Goal: Information Seeking & Learning: Find specific fact

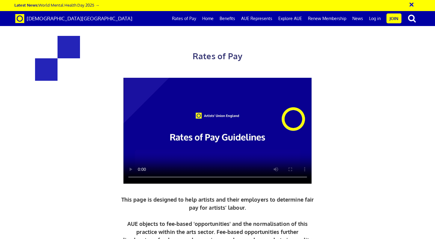
scroll to position [225, 0]
drag, startPoint x: 137, startPoint y: 61, endPoint x: 301, endPoint y: 60, distance: 163.9
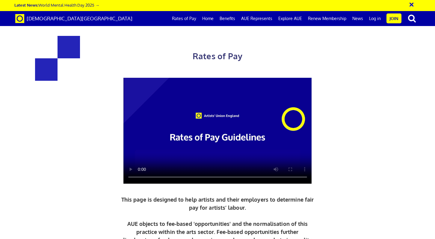
drag, startPoint x: 306, startPoint y: 61, endPoint x: 141, endPoint y: 47, distance: 165.6
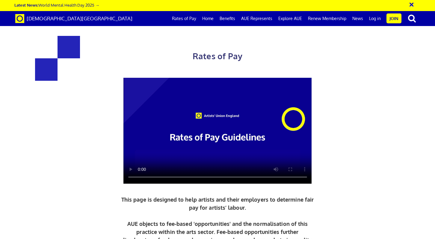
click at [140, 155] on video at bounding box center [217, 131] width 188 height 106
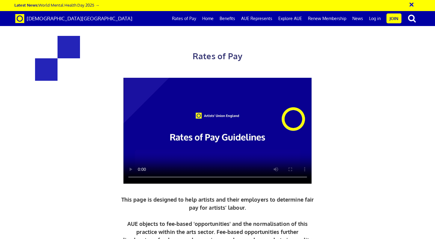
drag, startPoint x: 127, startPoint y: 85, endPoint x: 312, endPoint y: 86, distance: 185.1
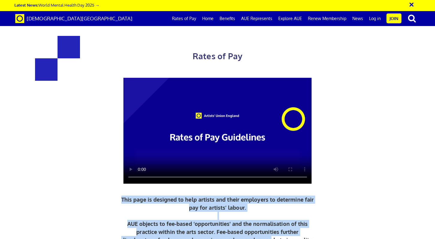
drag, startPoint x: 126, startPoint y: 89, endPoint x: 272, endPoint y: 126, distance: 150.9
click at [272, 196] on p "This page is designed to help artists and their employers to determine fair pay…" at bounding box center [218, 220] width 196 height 49
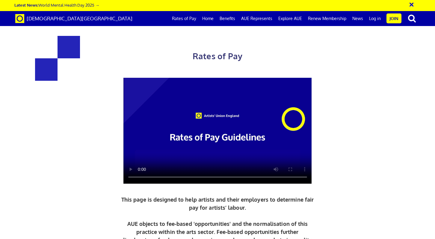
drag, startPoint x: 77, startPoint y: 126, endPoint x: 130, endPoint y: 148, distance: 56.7
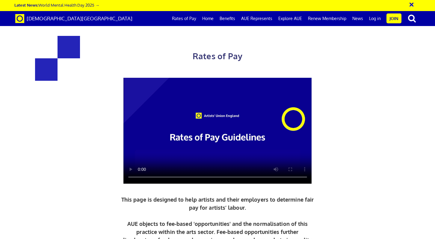
scroll to position [420, 0]
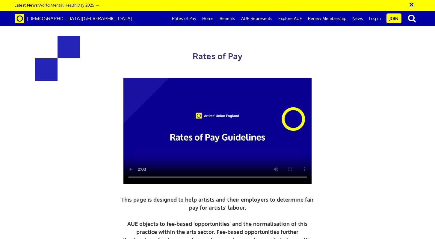
drag, startPoint x: 270, startPoint y: 95, endPoint x: 273, endPoint y: 96, distance: 3.3
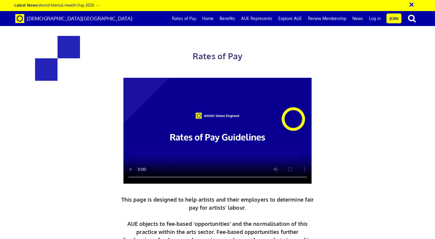
drag, startPoint x: 251, startPoint y: 151, endPoint x: 338, endPoint y: 155, distance: 86.7
drag, startPoint x: 143, startPoint y: 117, endPoint x: 115, endPoint y: 115, distance: 27.6
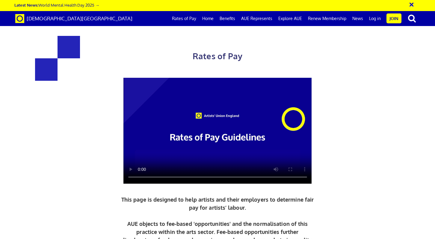
scroll to position [996, 0]
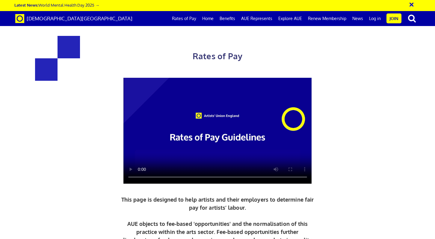
drag, startPoint x: 177, startPoint y: 88, endPoint x: 203, endPoint y: 108, distance: 32.6
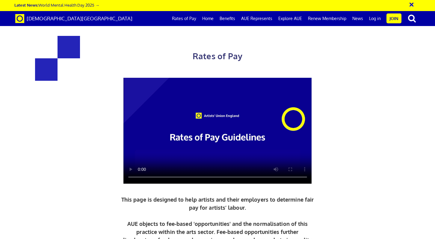
drag, startPoint x: 203, startPoint y: 108, endPoint x: 181, endPoint y: 97, distance: 24.7
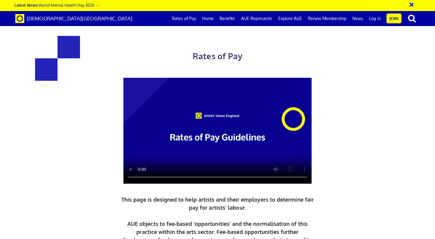
scroll to position [291, 0]
drag, startPoint x: 107, startPoint y: 102, endPoint x: 177, endPoint y: 109, distance: 70.4
copy h3 "352.01 a day"
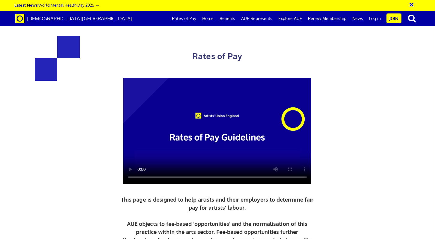
scroll to position [268, 0]
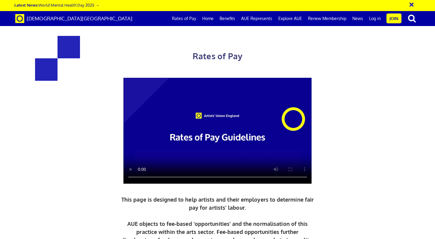
drag, startPoint x: 253, startPoint y: 48, endPoint x: 313, endPoint y: 48, distance: 59.3
drag, startPoint x: 252, startPoint y: 145, endPoint x: 283, endPoint y: 145, distance: 31.8
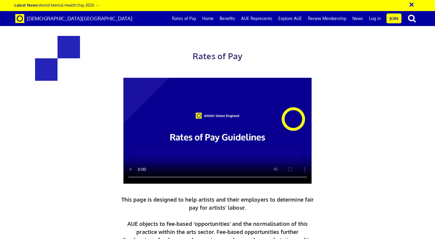
copy h3 "387.21"
drag, startPoint x: 108, startPoint y: 66, endPoint x: 131, endPoint y: 69, distance: 22.4
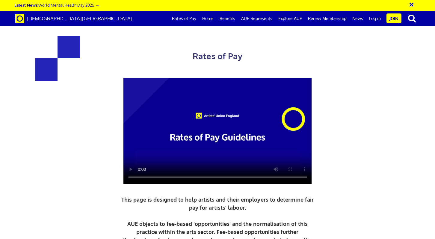
copy h3 "216.63"
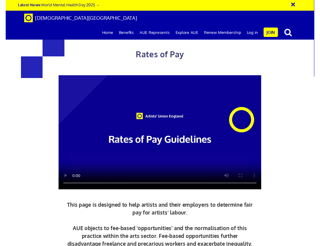
scroll to position [149, 0]
